Goal: Transaction & Acquisition: Book appointment/travel/reservation

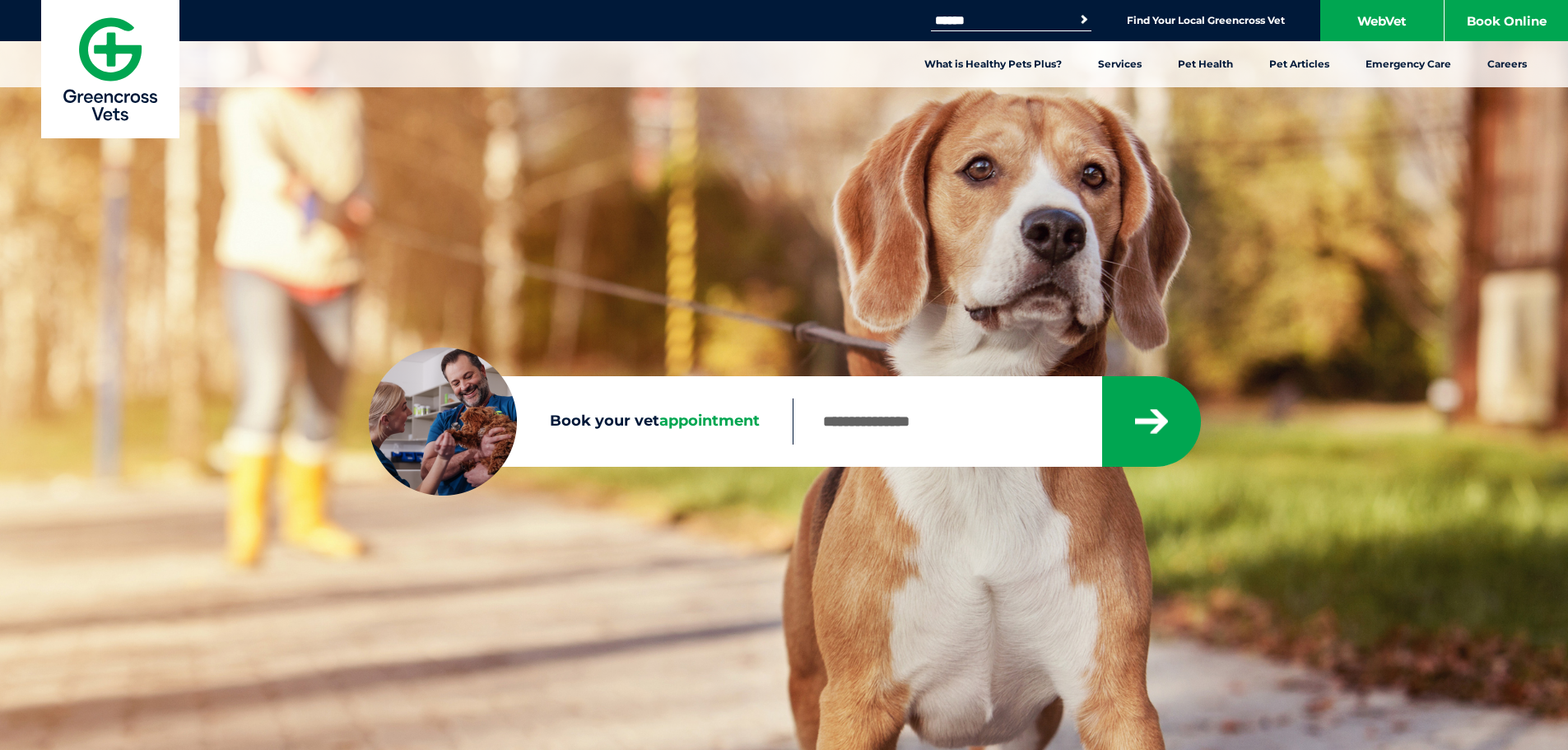
click at [714, 412] on span "appointment" at bounding box center [709, 420] width 101 height 18
click at [793, 411] on input "Book your vet appointment" at bounding box center [947, 421] width 308 height 46
click at [1165, 419] on icon "submit" at bounding box center [1152, 421] width 33 height 25
click at [975, 418] on input "Book your vet appointment" at bounding box center [947, 421] width 308 height 46
type input "****"
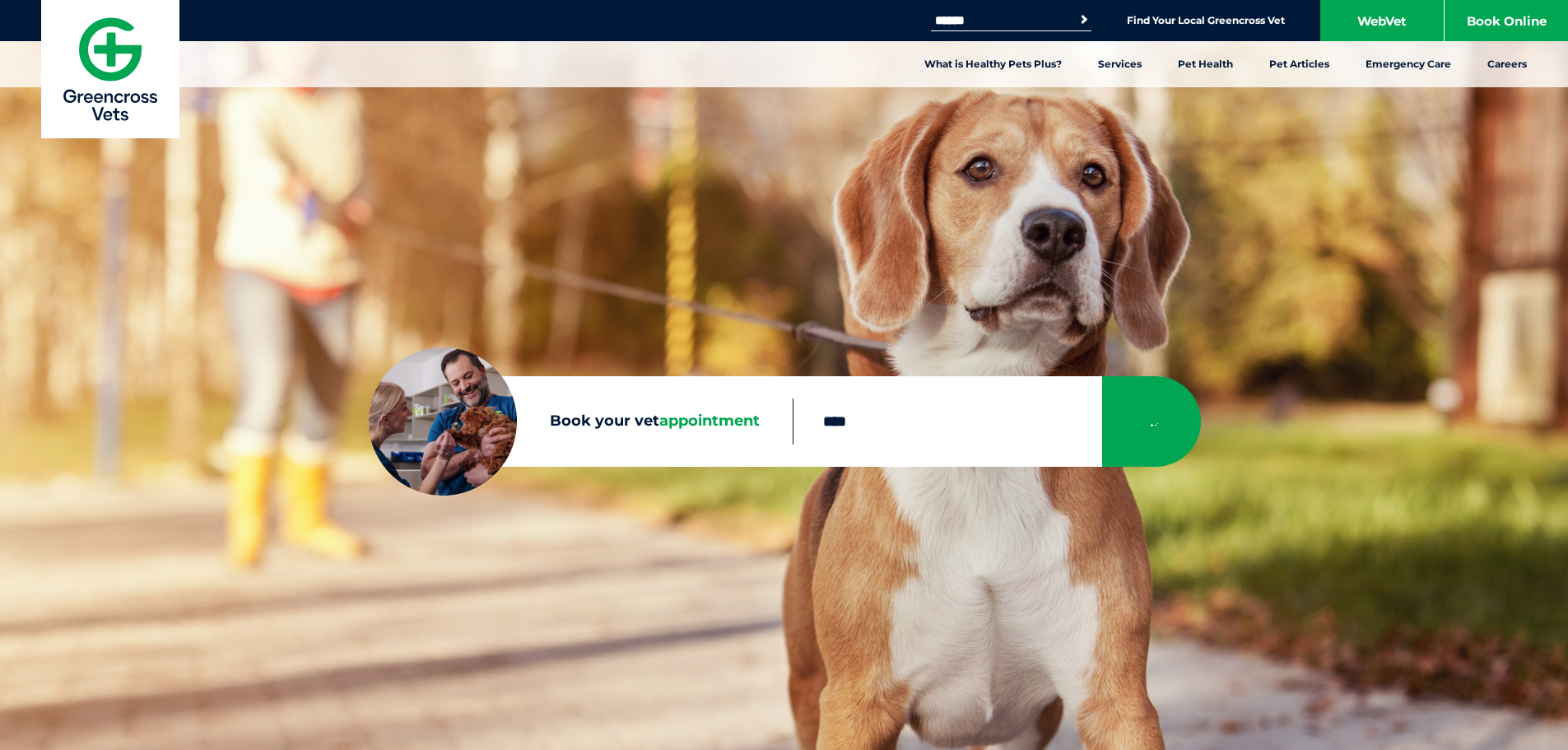
click at [1102, 376] on button "submit" at bounding box center [1151, 421] width 99 height 91
click at [1149, 420] on icon "submit" at bounding box center [1152, 421] width 41 height 40
